Goal: Task Accomplishment & Management: Use online tool/utility

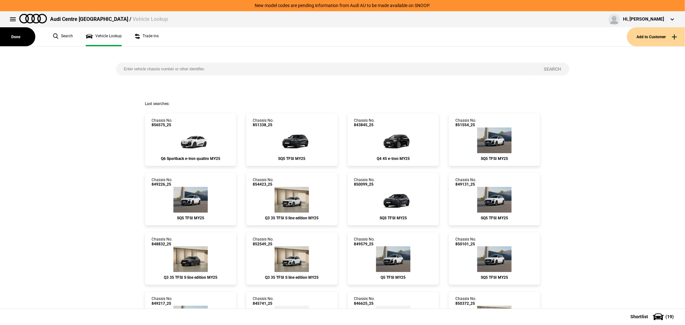
click at [188, 66] on input "search" at bounding box center [326, 69] width 420 height 13
type input "852932"
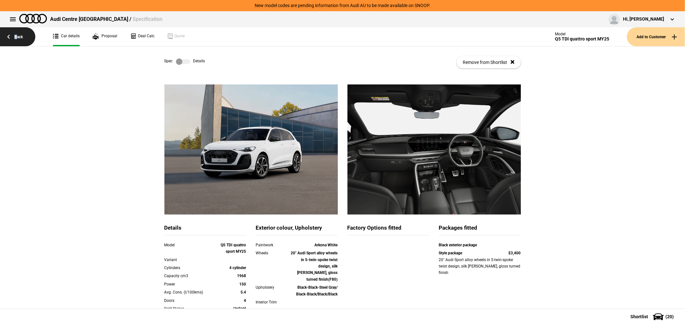
click at [15, 36] on link "Back" at bounding box center [17, 36] width 35 height 19
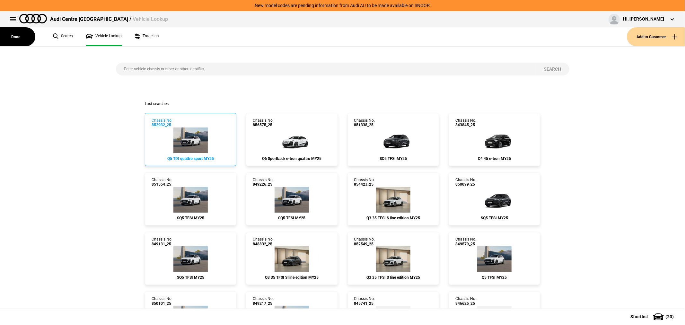
click at [177, 140] on img at bounding box center [190, 140] width 34 height 26
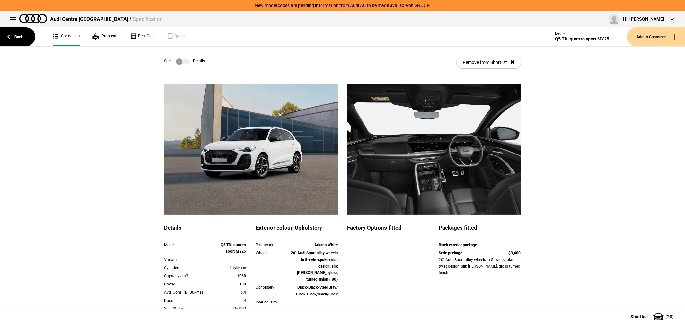
click at [178, 62] on label at bounding box center [183, 61] width 14 height 6
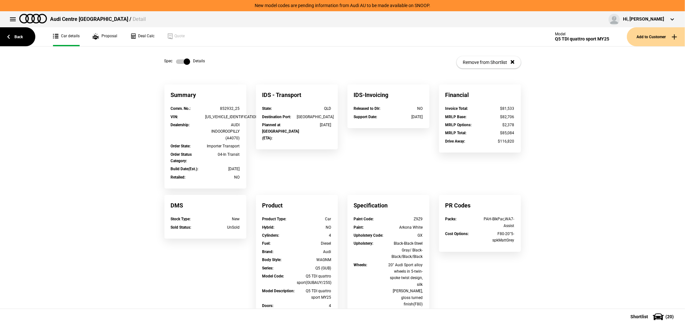
click at [178, 60] on label at bounding box center [183, 61] width 14 height 6
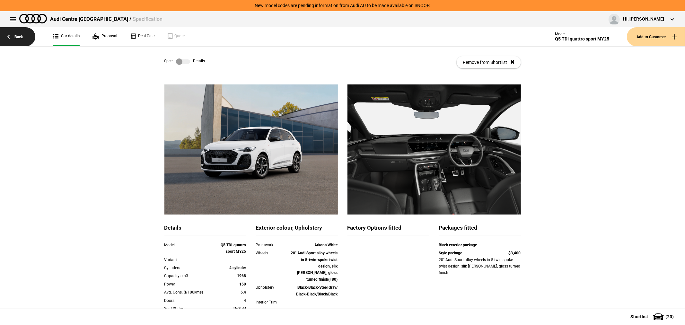
click at [19, 37] on link "Back" at bounding box center [17, 36] width 35 height 19
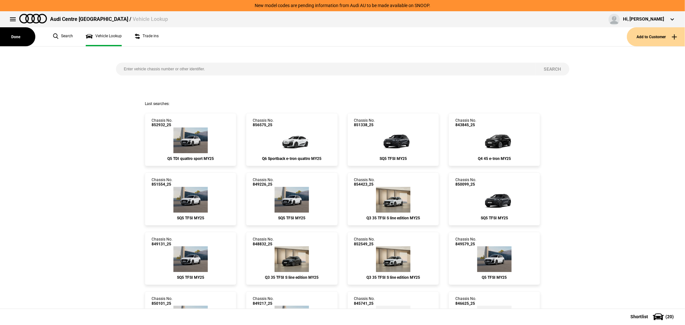
click at [379, 67] on input "search" at bounding box center [326, 69] width 420 height 13
type input "851924"
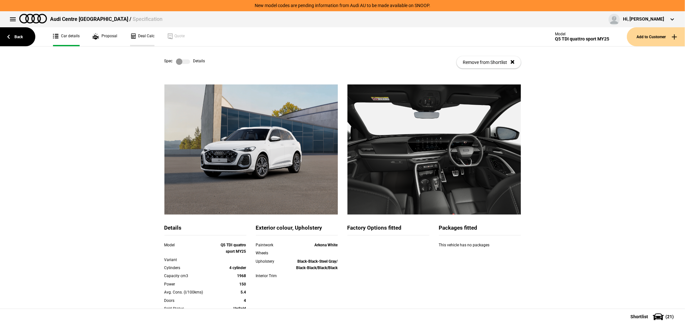
click at [145, 35] on link "Deal Calc" at bounding box center [142, 36] width 24 height 19
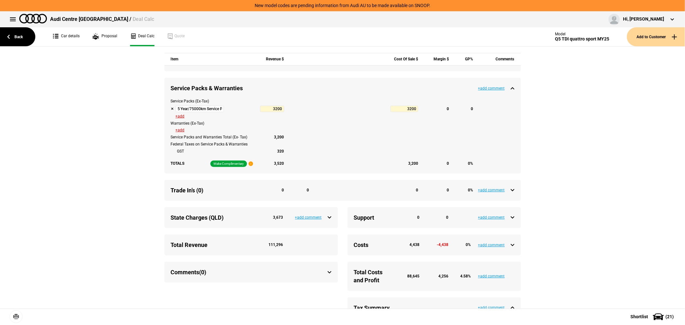
scroll to position [285, 0]
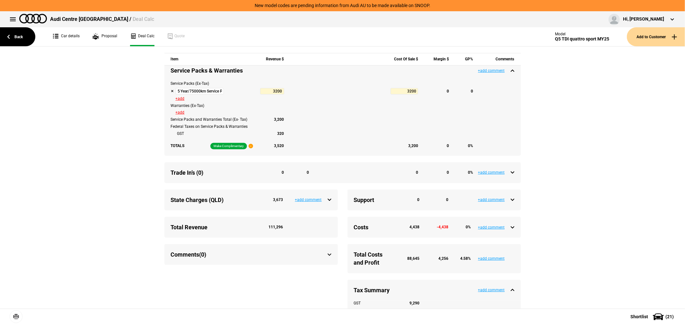
click at [171, 93] on button at bounding box center [172, 91] width 3 height 3
type input "7456.45"
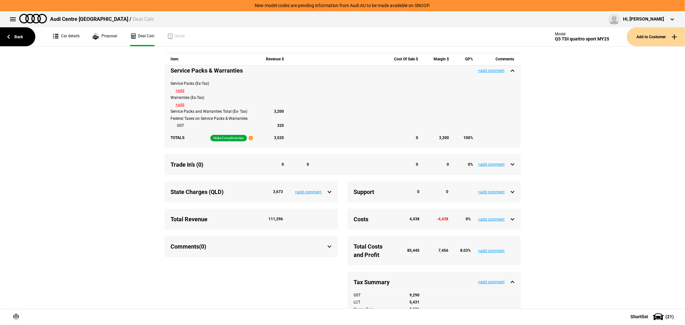
type input "107668.15"
type input "4256.45"
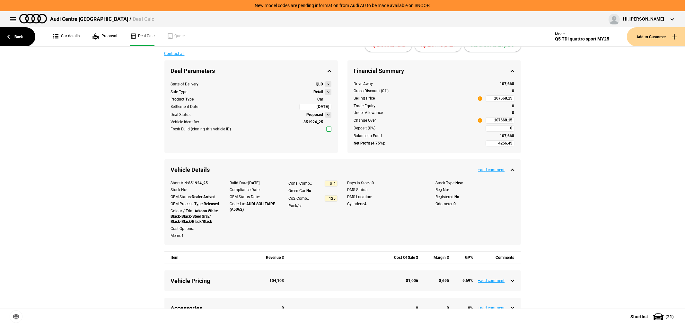
scroll to position [0, 0]
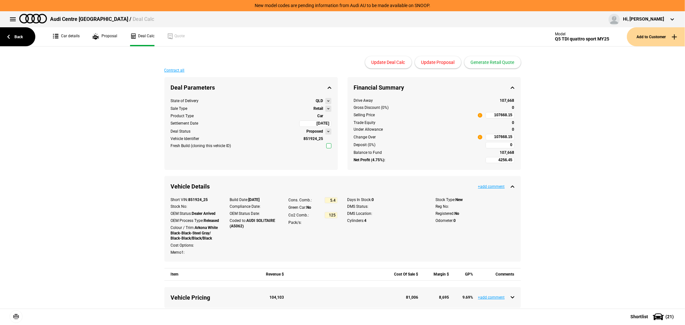
click at [485, 116] on input "107668.15" at bounding box center [499, 115] width 29 height 6
type input "101000"
type input "-406.6"
type input "101000"
click at [491, 119] on div "Drive Away 107,668 Gross Discount (6.19%) 6,668 Selling Price i 101000 Trade Eq…" at bounding box center [433, 134] width 173 height 72
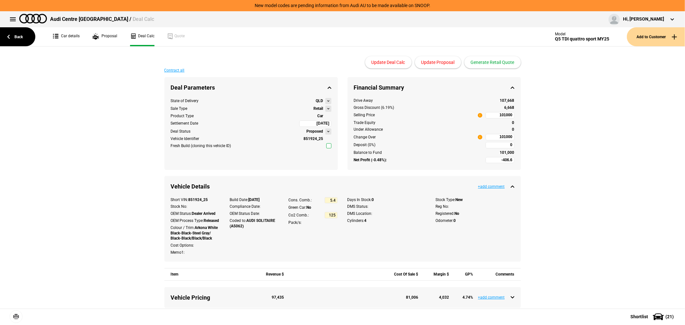
click at [490, 114] on input "101000" at bounding box center [499, 115] width 29 height 6
type input "98000"
type input "-2504.5"
type input "98000"
click at [20, 35] on link "Back" at bounding box center [17, 36] width 35 height 19
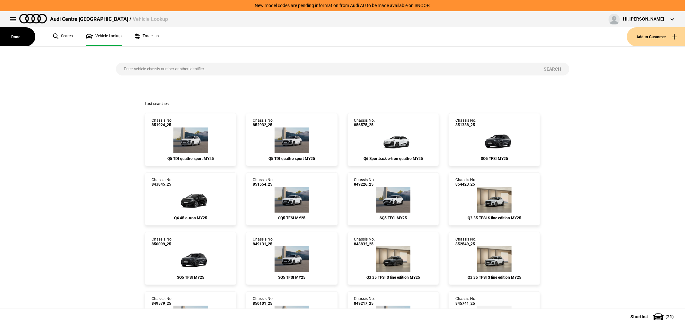
click at [215, 65] on input "search" at bounding box center [326, 69] width 420 height 13
type input "850810"
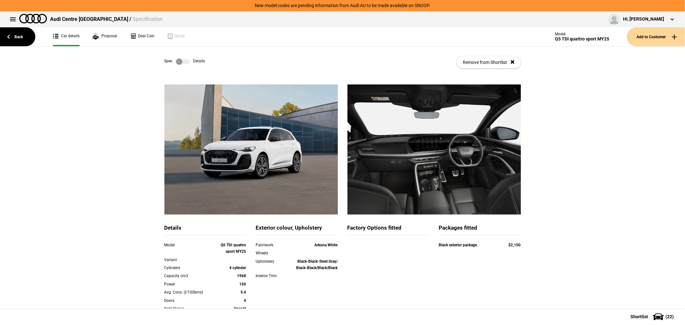
click at [178, 59] on label at bounding box center [183, 61] width 14 height 6
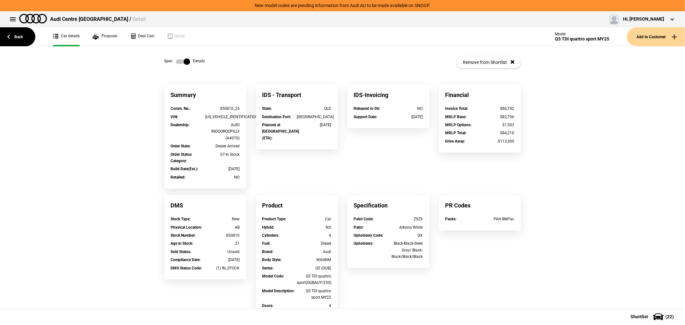
click at [176, 60] on label at bounding box center [183, 61] width 14 height 6
